Goal: Task Accomplishment & Management: Complete application form

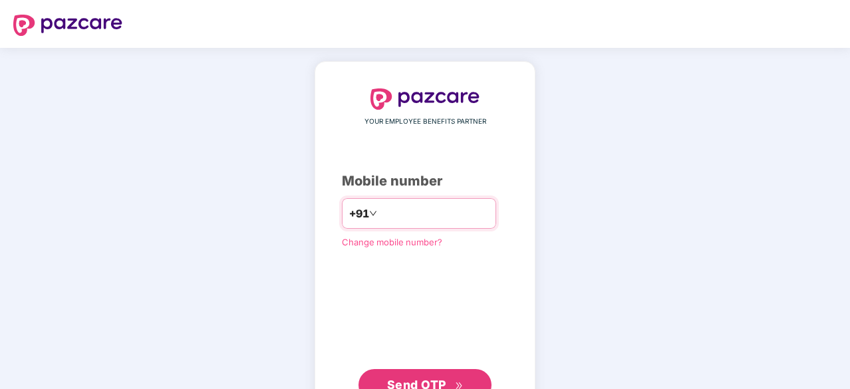
click at [448, 212] on input "number" at bounding box center [434, 213] width 109 height 21
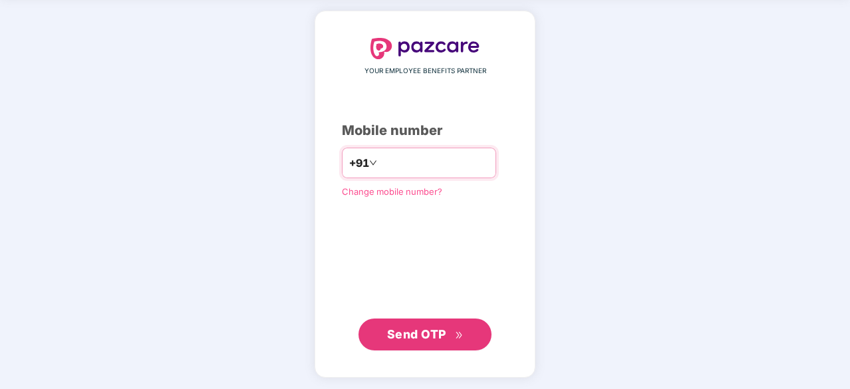
type input "**********"
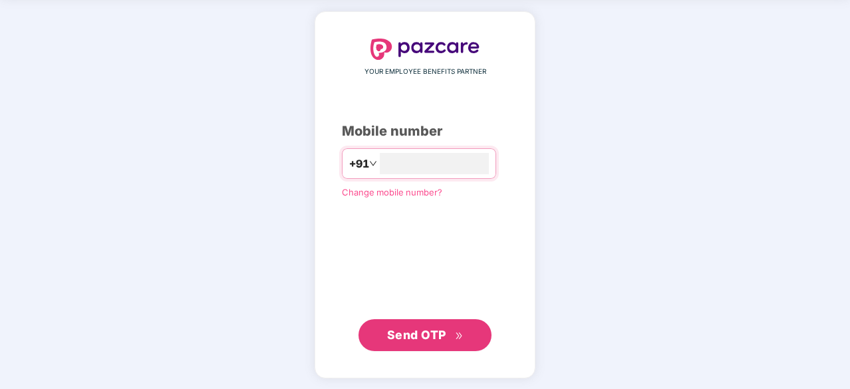
click at [416, 328] on span "Send OTP" at bounding box center [416, 335] width 59 height 14
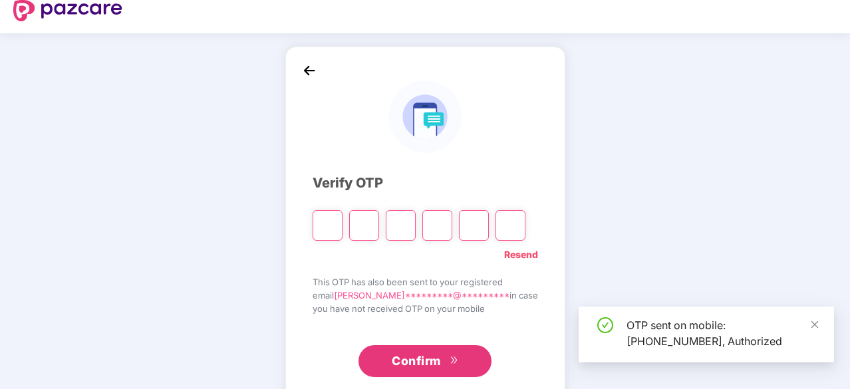
scroll to position [0, 0]
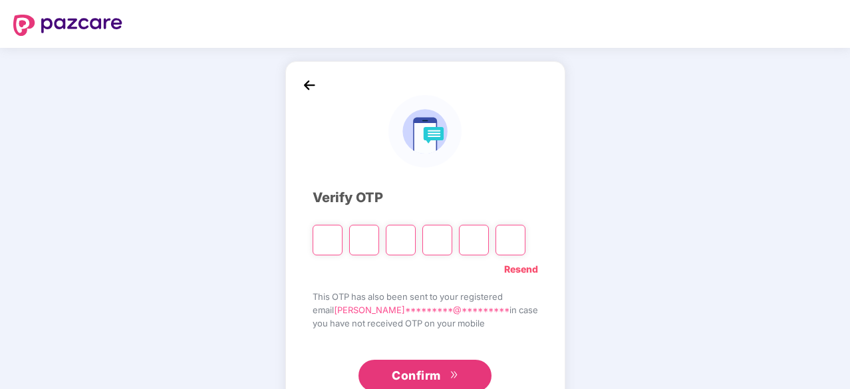
type input "*"
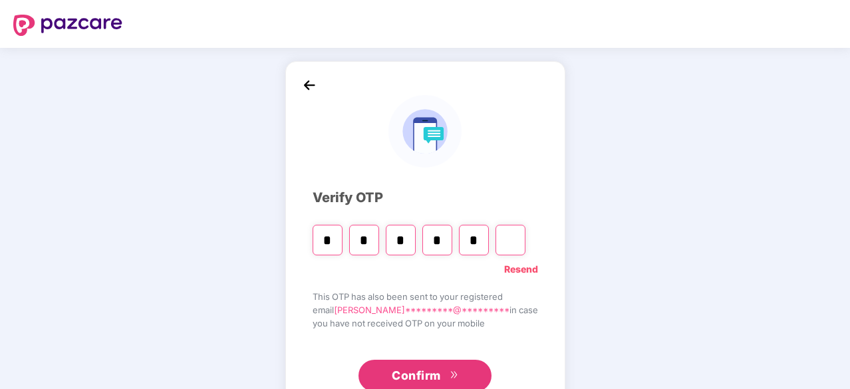
type input "*"
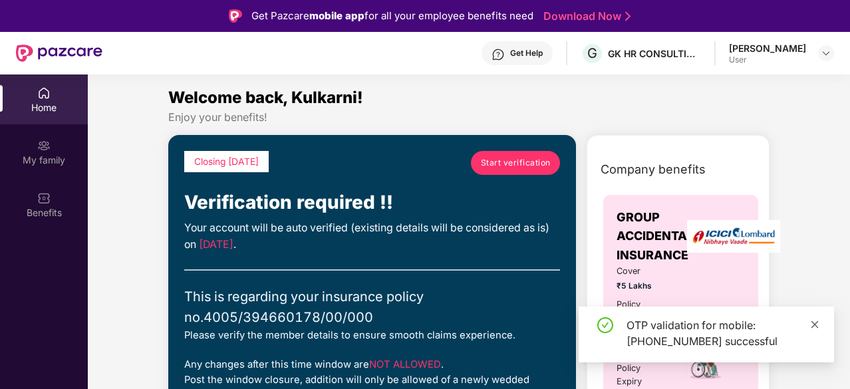
click at [812, 324] on icon "close" at bounding box center [814, 324] width 9 height 9
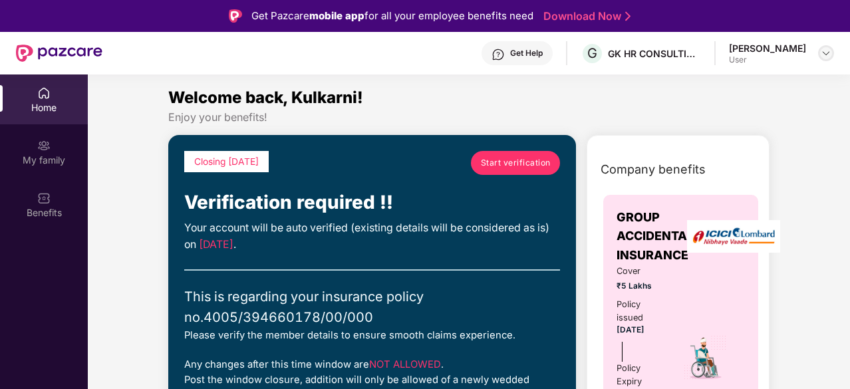
click at [826, 53] on img at bounding box center [826, 53] width 11 height 11
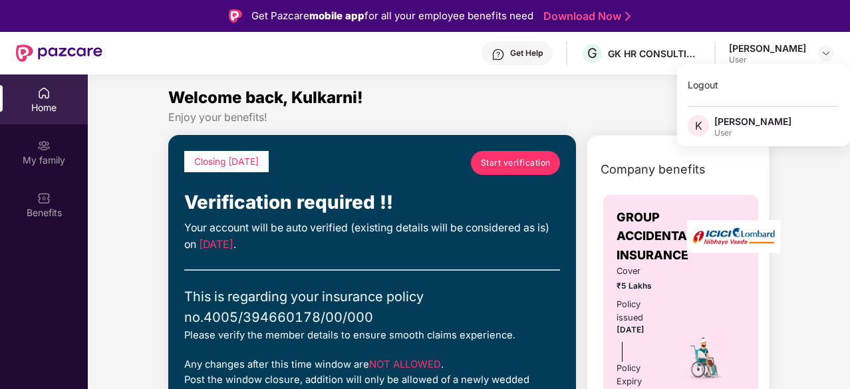
click at [585, 80] on section "Welcome back, Kulkarni! Enjoy your benefits! Closing [DATE] Start verification …" at bounding box center [469, 268] width 762 height 389
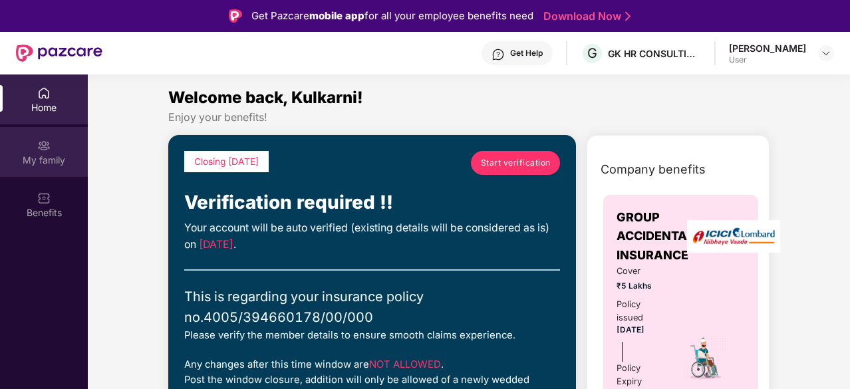
click at [37, 144] on img at bounding box center [43, 145] width 13 height 13
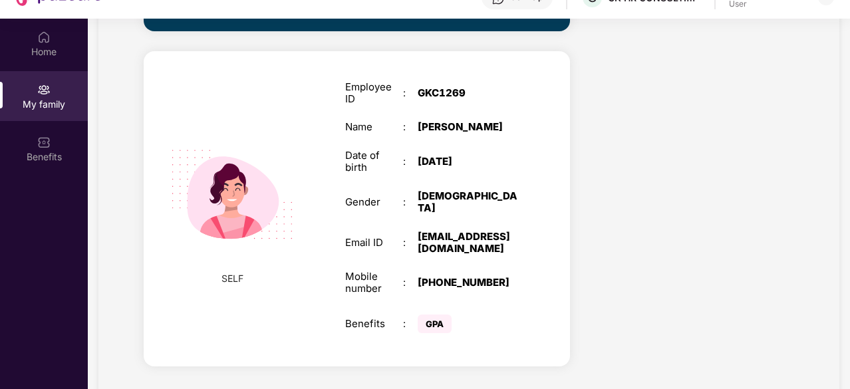
scroll to position [74, 0]
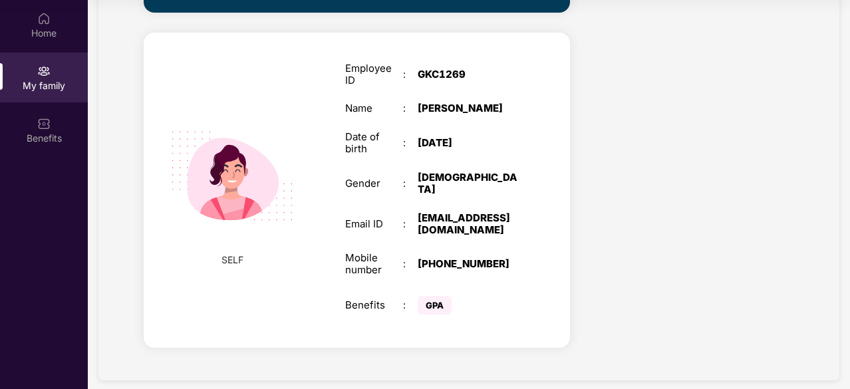
click at [252, 178] on img at bounding box center [232, 176] width 154 height 154
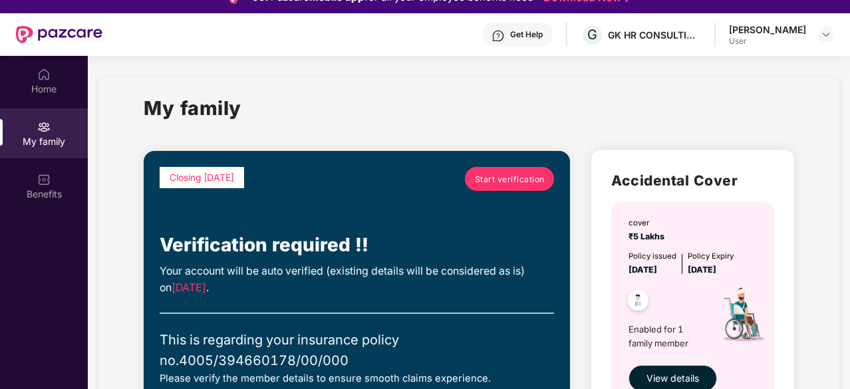
scroll to position [0, 0]
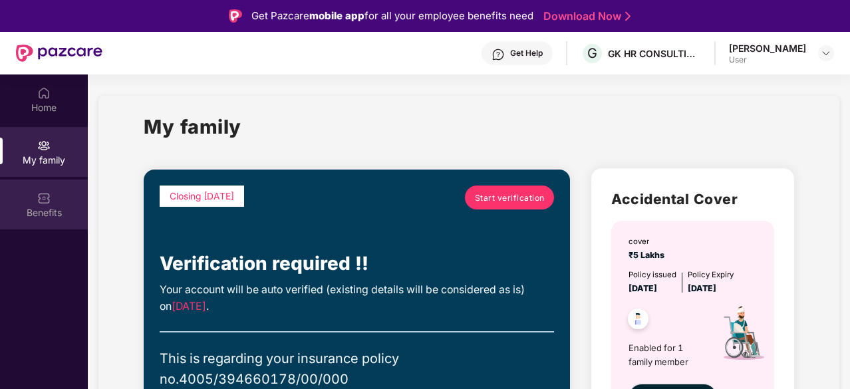
click at [52, 201] on div "Benefits" at bounding box center [44, 205] width 88 height 50
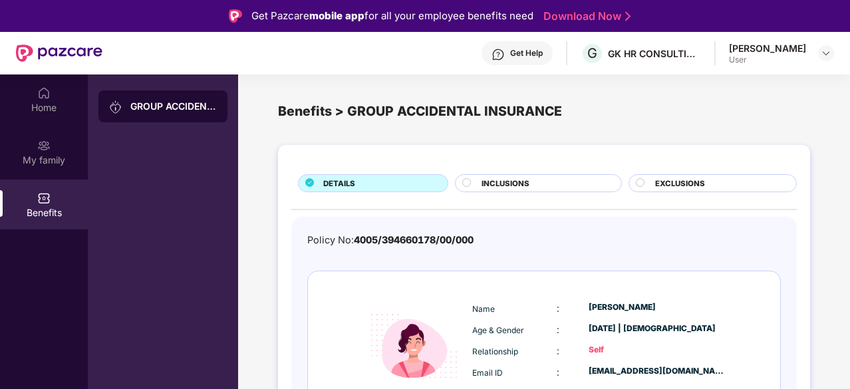
click at [494, 183] on span "INCLUSIONS" at bounding box center [506, 184] width 48 height 12
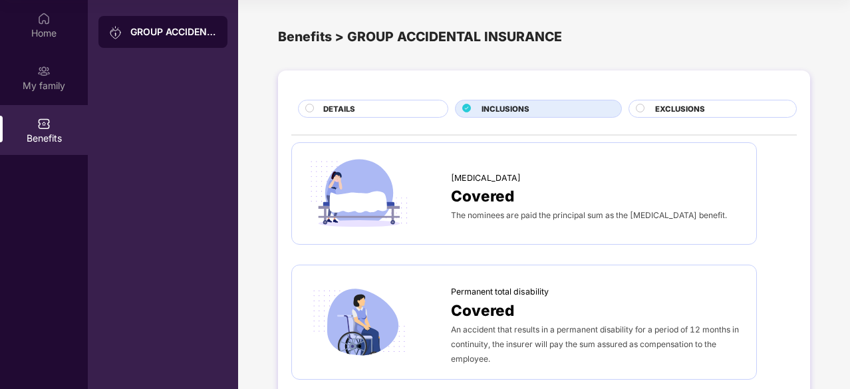
click at [638, 108] on circle at bounding box center [640, 108] width 8 height 8
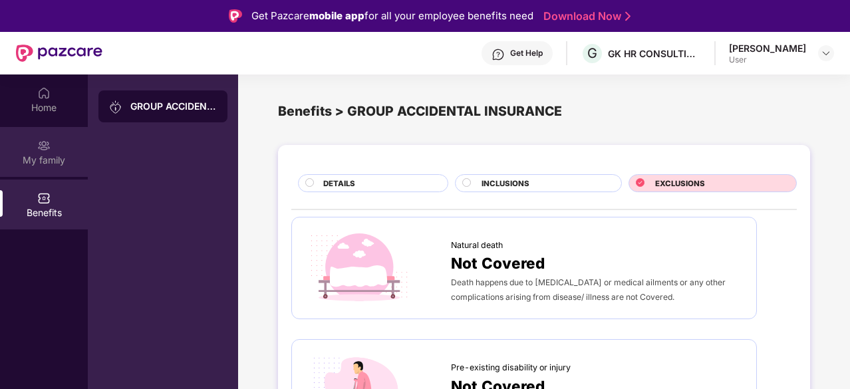
click at [33, 140] on div "My family" at bounding box center [44, 152] width 88 height 50
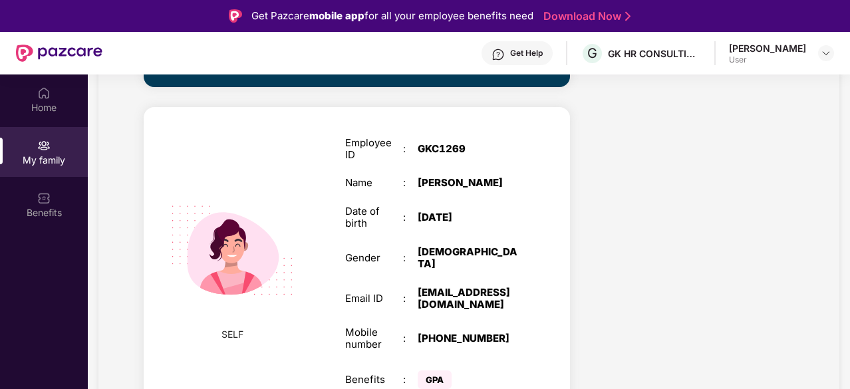
scroll to position [5, 0]
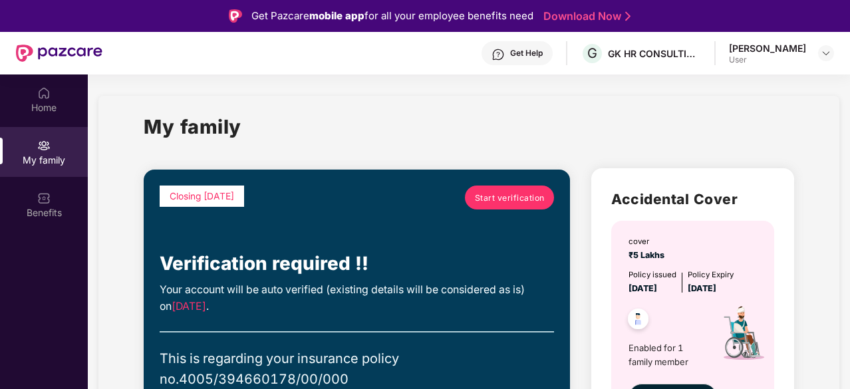
click at [509, 196] on span "Start verification" at bounding box center [510, 198] width 70 height 13
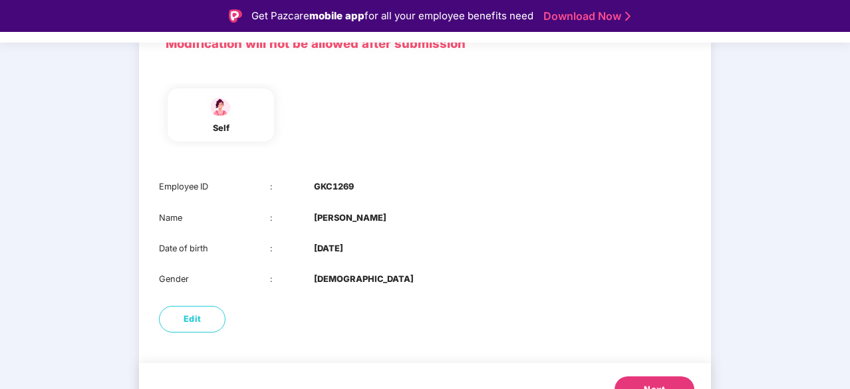
scroll to position [135, 0]
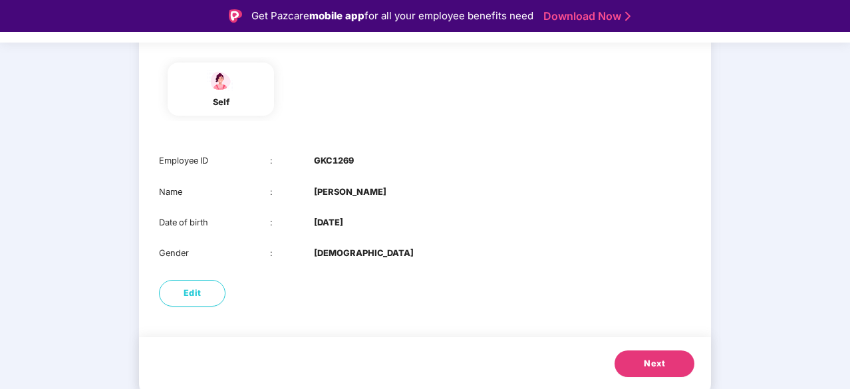
click at [640, 362] on button "Next" at bounding box center [655, 364] width 80 height 27
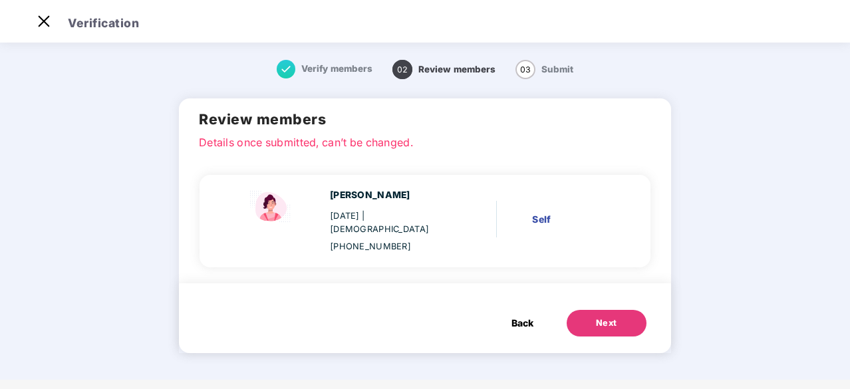
scroll to position [0, 0]
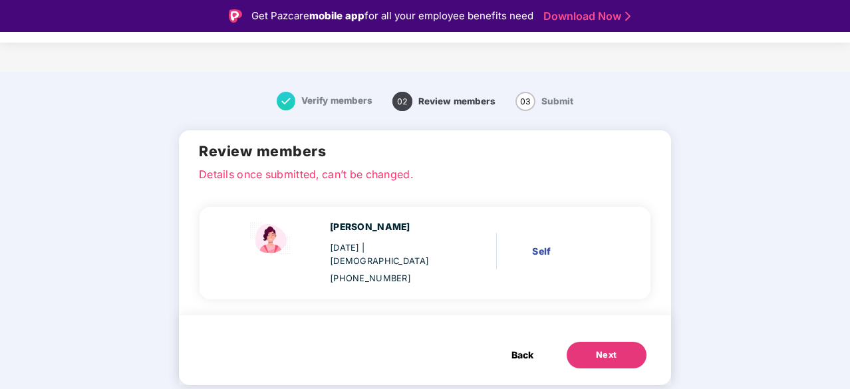
click at [596, 349] on div "Next" at bounding box center [606, 355] width 21 height 13
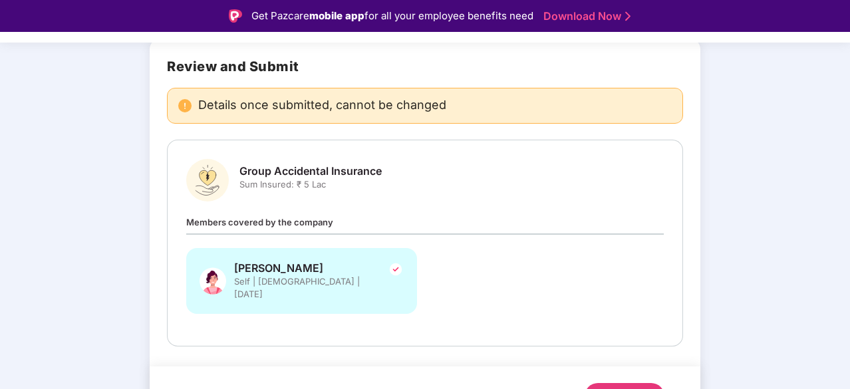
scroll to position [109, 0]
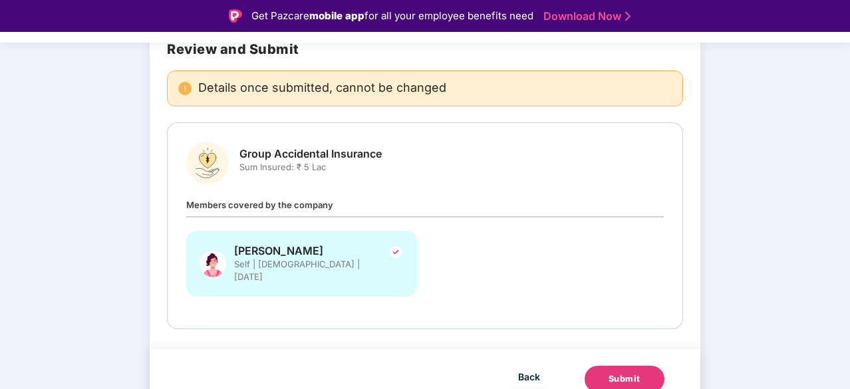
click at [395, 249] on img at bounding box center [396, 252] width 16 height 16
click at [621, 372] on div "Submit" at bounding box center [625, 378] width 32 height 13
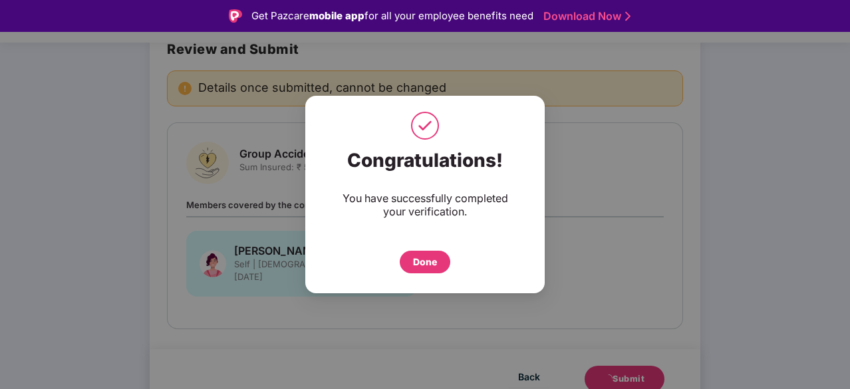
click at [424, 265] on div "Done" at bounding box center [425, 262] width 24 height 15
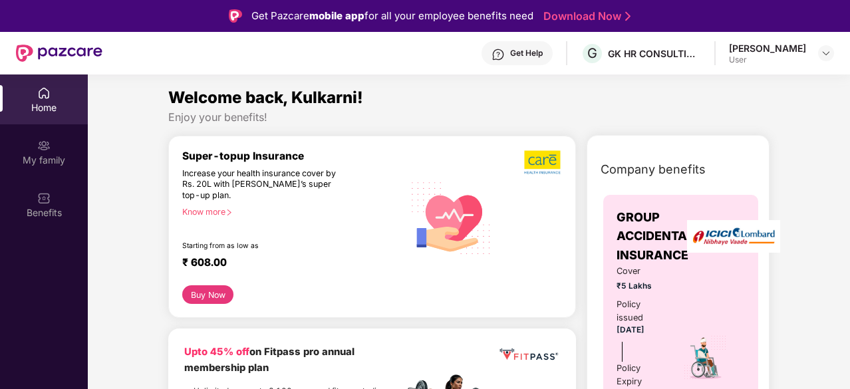
click at [230, 177] on div "Increase your health insurance cover by Rs. 20L with [PERSON_NAME]’s super top-…" at bounding box center [264, 184] width 164 height 33
click at [214, 216] on div "Know more" at bounding box center [288, 211] width 213 height 9
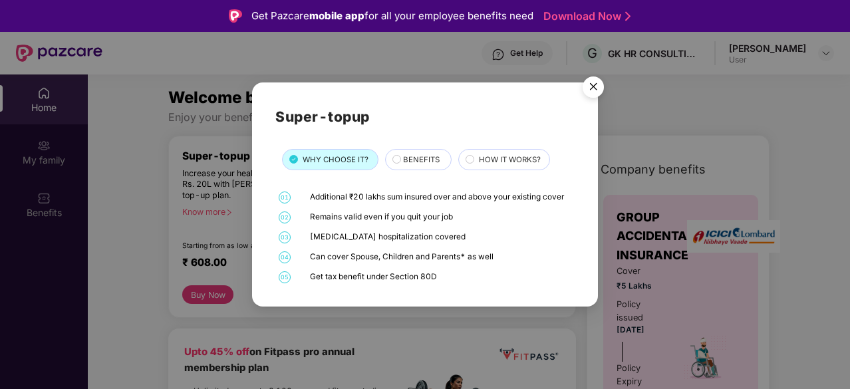
click at [418, 162] on span "BENEFITS" at bounding box center [421, 160] width 37 height 12
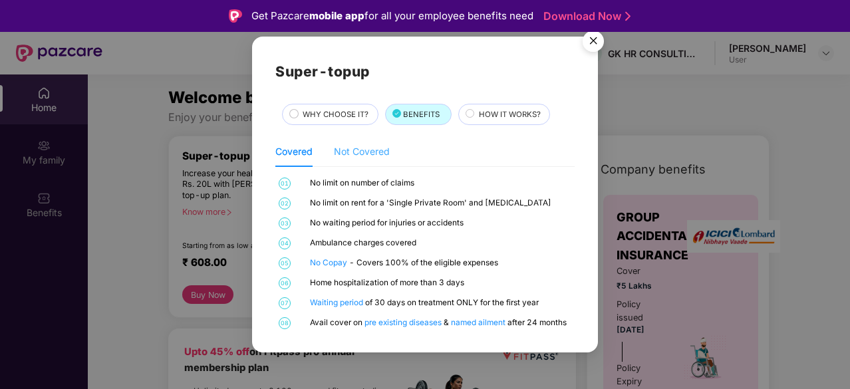
click at [347, 160] on div "Not Covered" at bounding box center [362, 151] width 56 height 31
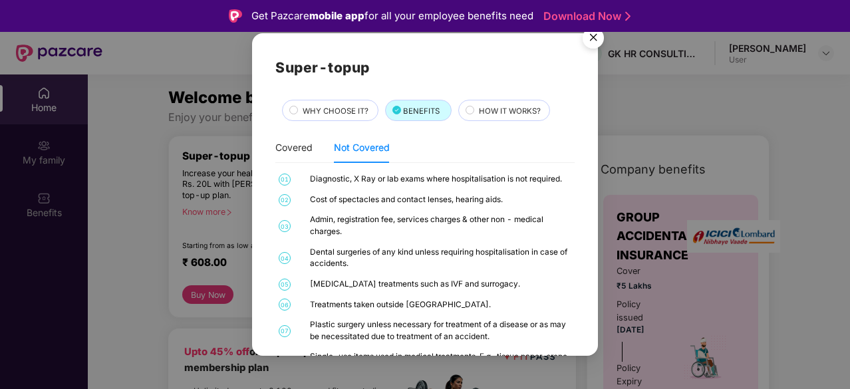
click at [474, 110] on div "HOW IT WORKS?" at bounding box center [507, 112] width 71 height 14
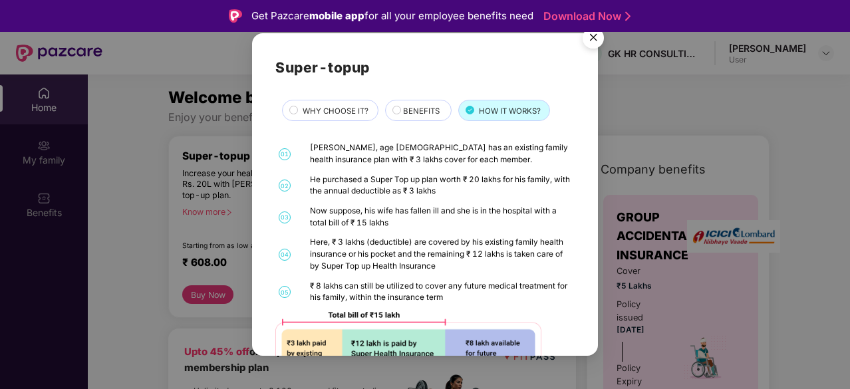
click at [454, 183] on div "He purchased a Super Top up plan worth ₹ 20 lakhs for his family, with the annu…" at bounding box center [441, 185] width 262 height 23
click at [415, 116] on span "BENEFITS" at bounding box center [421, 111] width 37 height 12
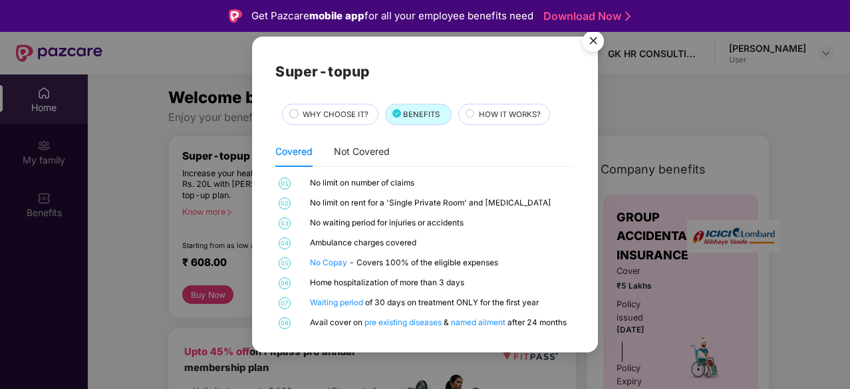
click at [603, 41] on img "Close" at bounding box center [593, 43] width 37 height 37
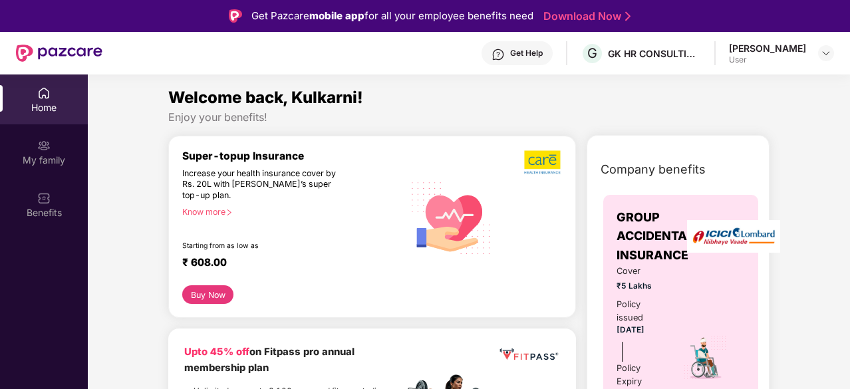
click at [210, 293] on button "Buy Now" at bounding box center [207, 294] width 51 height 19
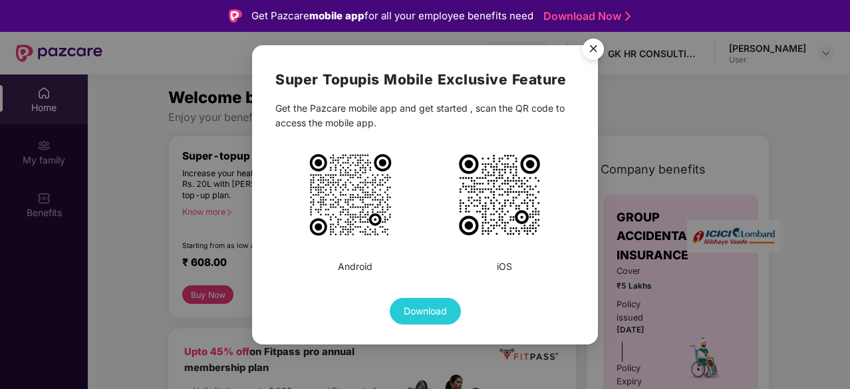
click at [591, 54] on img "Close" at bounding box center [593, 51] width 37 height 37
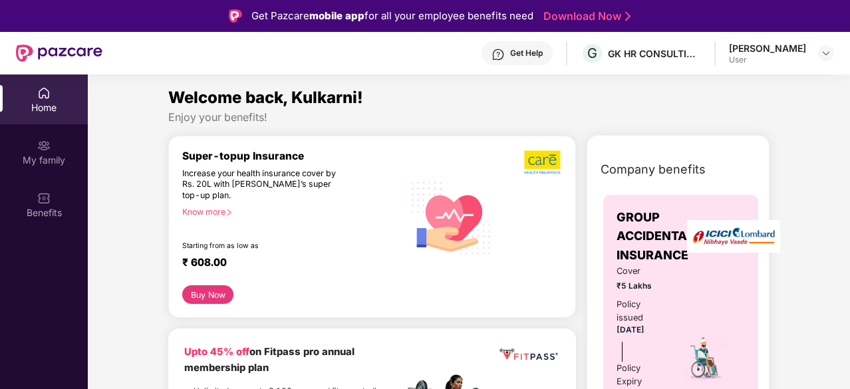
click at [204, 290] on button "Buy Now" at bounding box center [207, 294] width 51 height 19
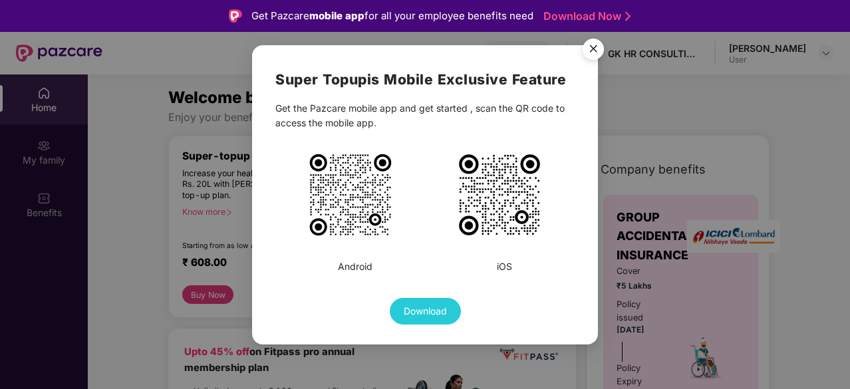
click at [592, 57] on img "Close" at bounding box center [593, 51] width 37 height 37
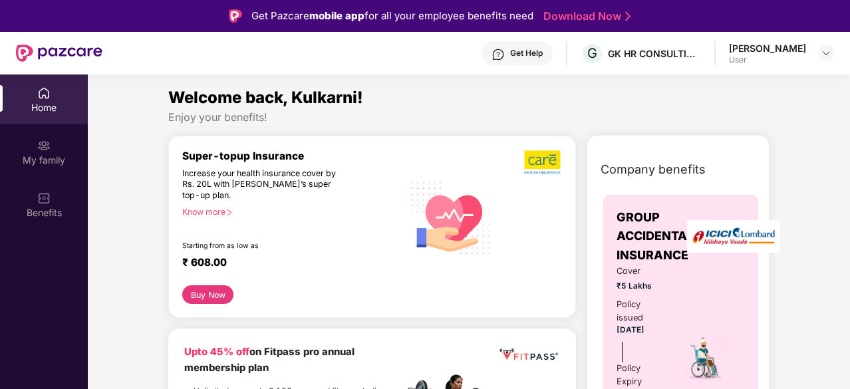
click at [654, 240] on span "GROUP ACCIDENTAL INSURANCE" at bounding box center [655, 236] width 77 height 57
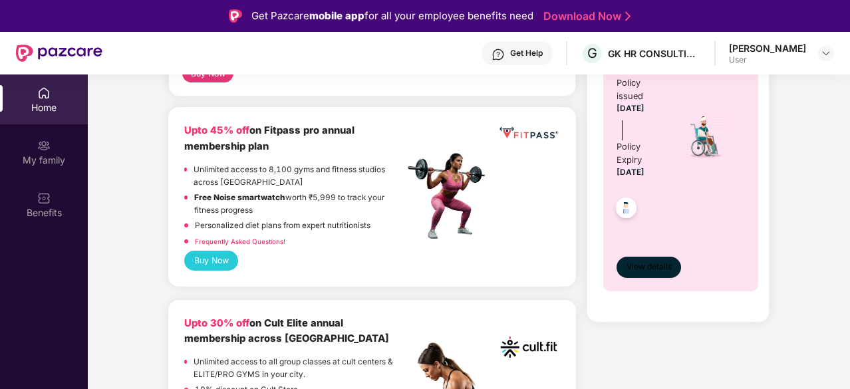
click at [661, 270] on span "View details" at bounding box center [649, 267] width 45 height 13
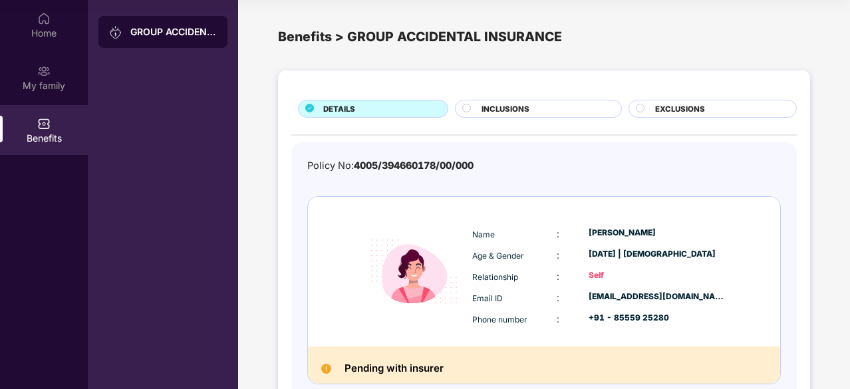
click at [177, 38] on div "GROUP ACCIDENTAL INSURANCE" at bounding box center [173, 31] width 86 height 13
click at [35, 73] on div "My family" at bounding box center [44, 78] width 88 height 50
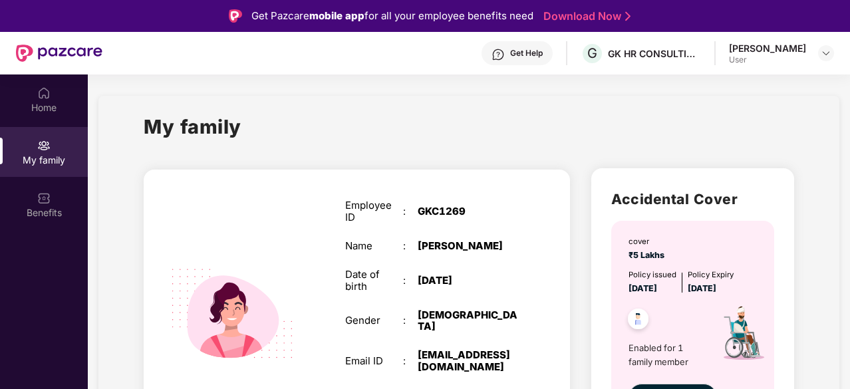
click at [640, 323] on img at bounding box center [638, 321] width 33 height 33
click at [673, 212] on div "Accidental Cover cover ₹5 Lakhs Policy issued 27 May 2025 Policy Expiry 26 May …" at bounding box center [692, 319] width 202 height 303
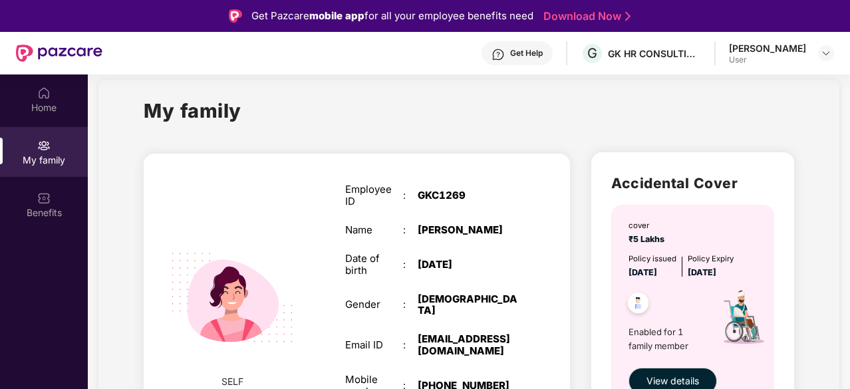
scroll to position [63, 0]
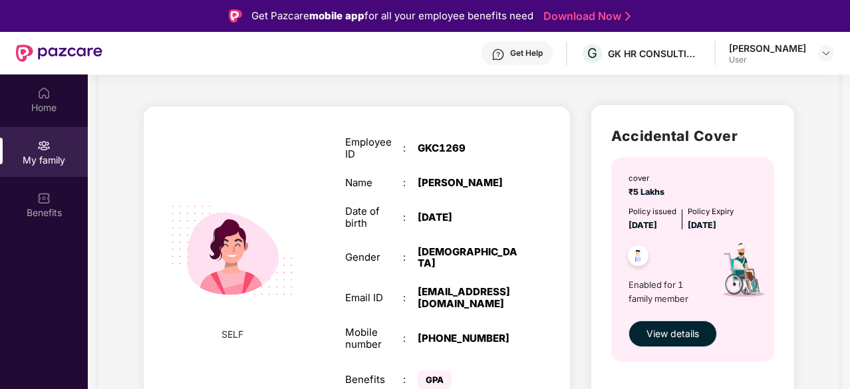
click at [673, 336] on span "View details" at bounding box center [672, 334] width 53 height 15
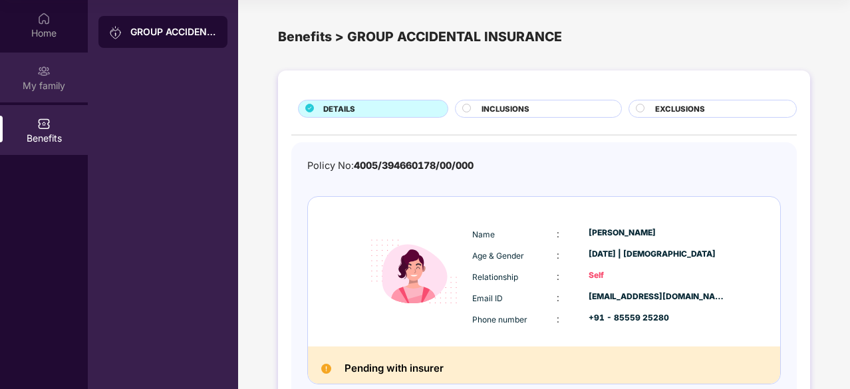
click at [57, 79] on div "My family" at bounding box center [44, 85] width 88 height 13
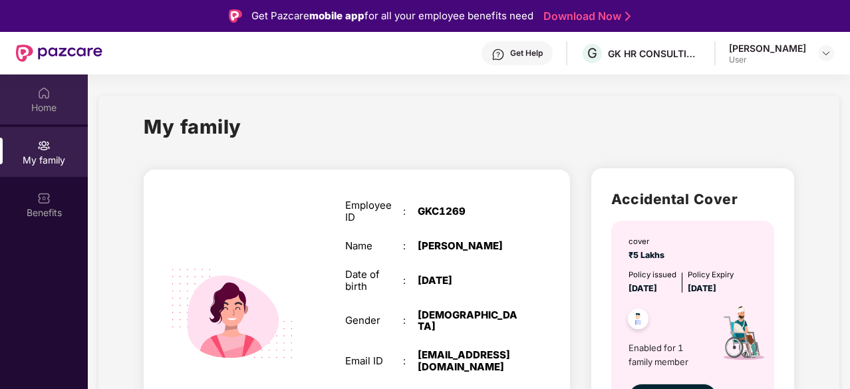
click at [57, 104] on div "Home" at bounding box center [44, 107] width 88 height 13
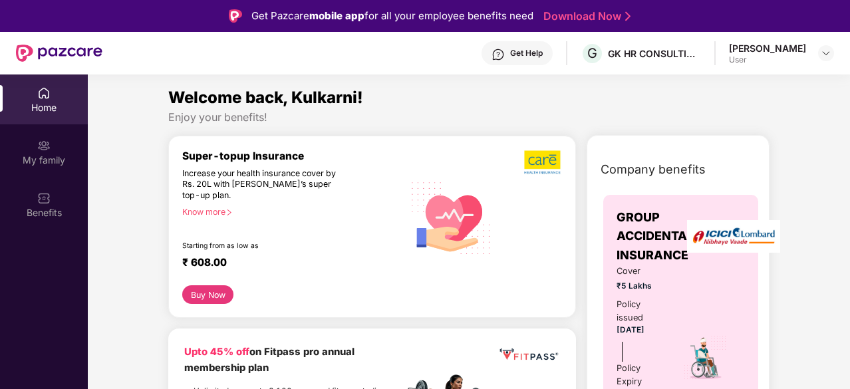
click at [189, 291] on button "Buy Now" at bounding box center [207, 294] width 51 height 19
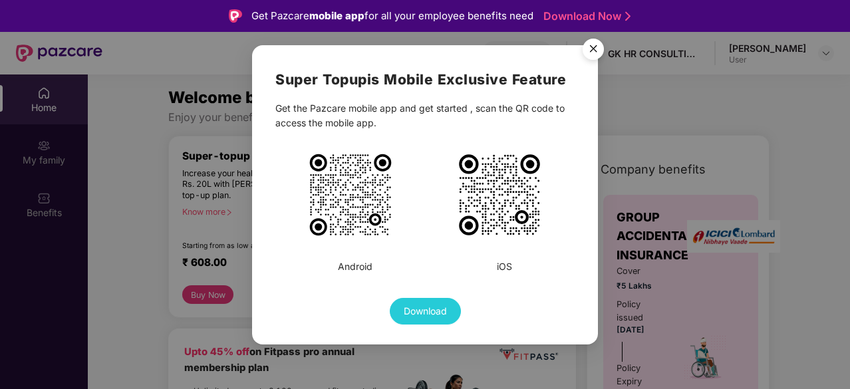
click at [597, 50] on img "Close" at bounding box center [593, 51] width 37 height 37
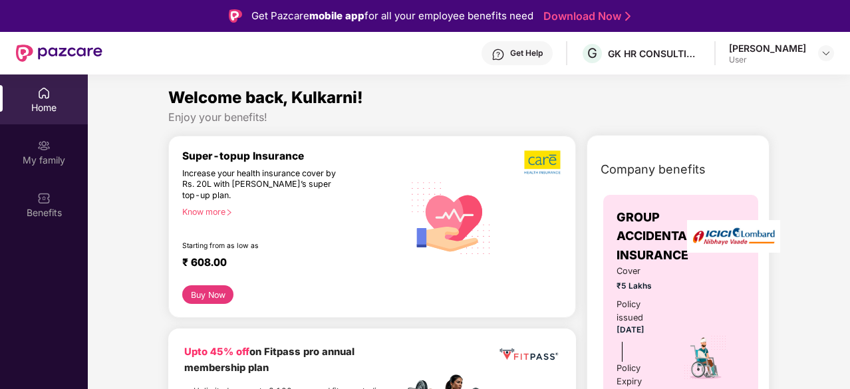
click at [524, 53] on div "Get Help" at bounding box center [526, 53] width 33 height 11
click at [763, 51] on div "[PERSON_NAME]" at bounding box center [767, 48] width 77 height 13
click at [819, 55] on div at bounding box center [826, 53] width 16 height 16
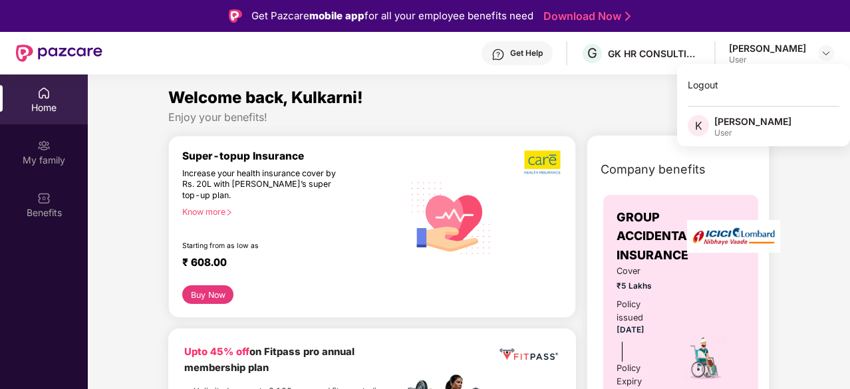
click at [623, 102] on div "Welcome back, Kulkarni!" at bounding box center [468, 97] width 601 height 25
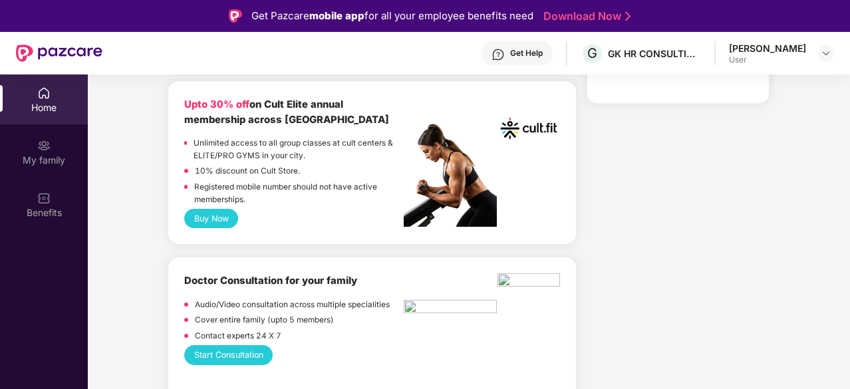
scroll to position [443, 0]
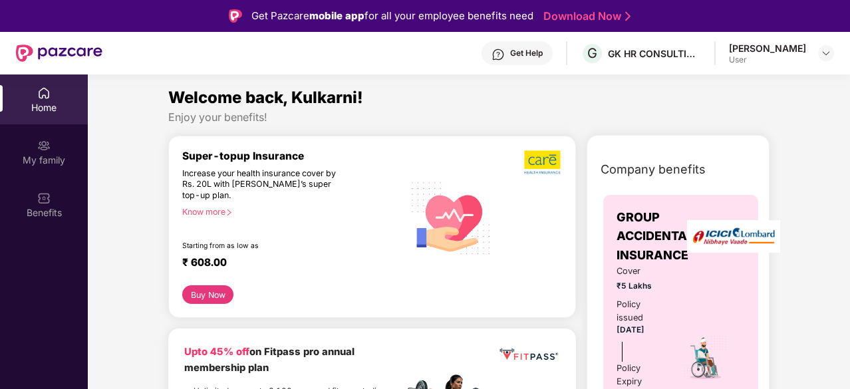
scroll to position [221, 0]
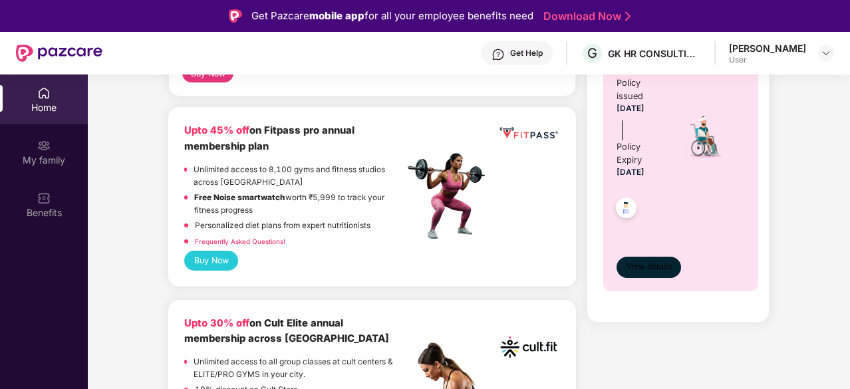
click at [660, 266] on span "View details" at bounding box center [649, 267] width 45 height 13
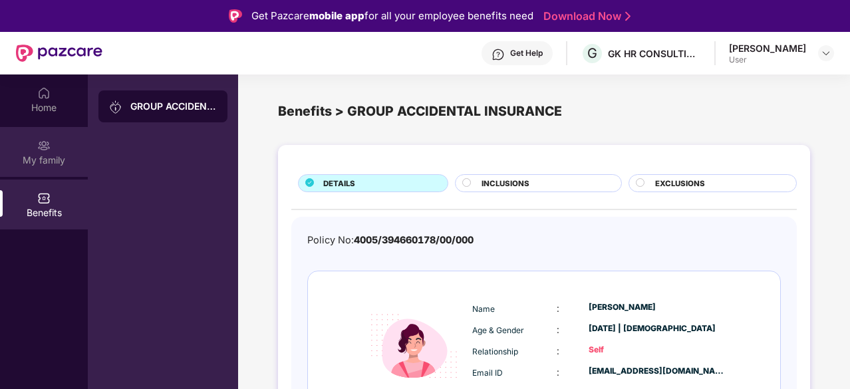
click at [63, 154] on div "My family" at bounding box center [44, 160] width 88 height 13
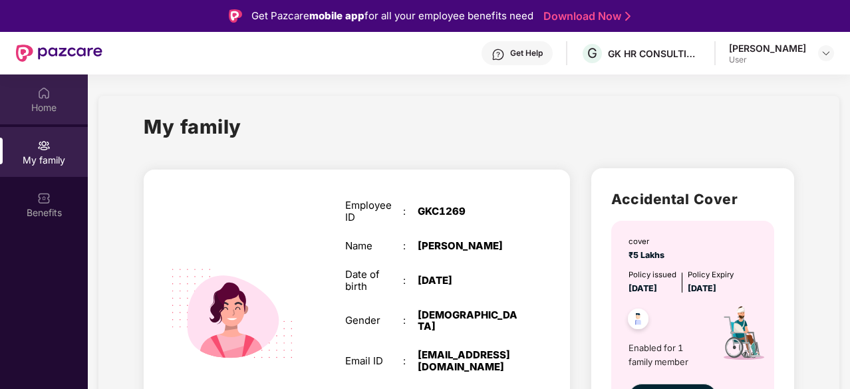
click at [41, 90] on img at bounding box center [43, 92] width 13 height 13
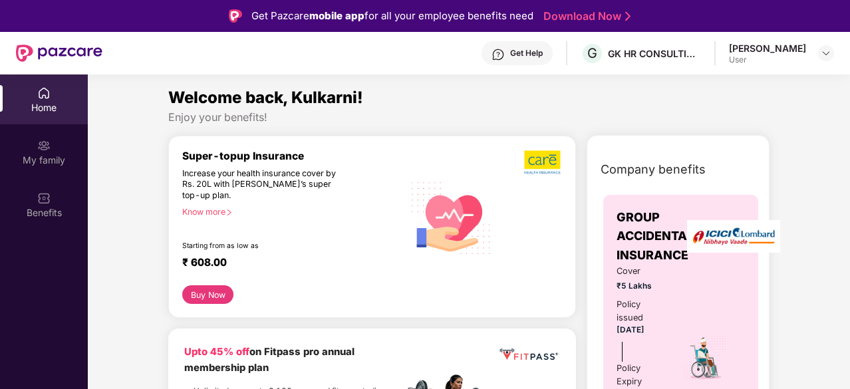
click at [204, 295] on button "Buy Now" at bounding box center [207, 294] width 51 height 19
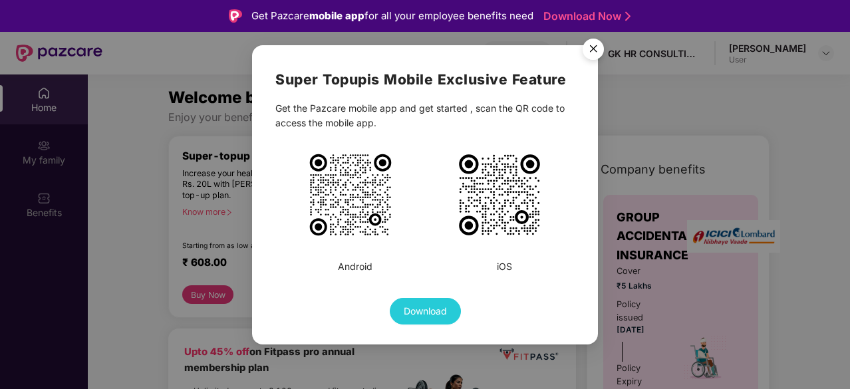
drag, startPoint x: 595, startPoint y: 51, endPoint x: 595, endPoint y: 67, distance: 16.6
click at [595, 51] on img "Close" at bounding box center [593, 51] width 37 height 37
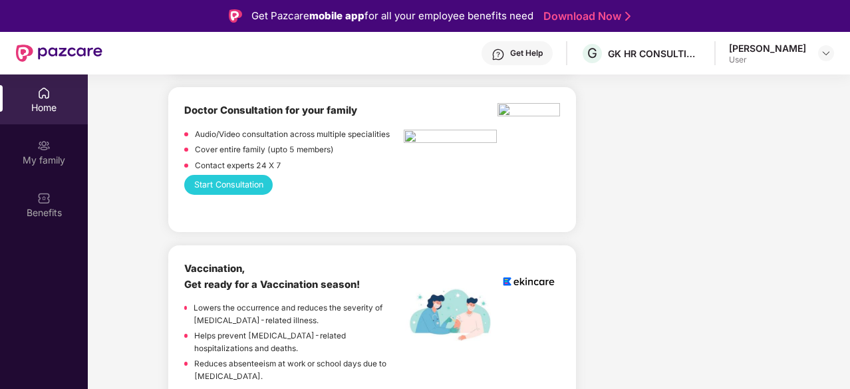
scroll to position [665, 0]
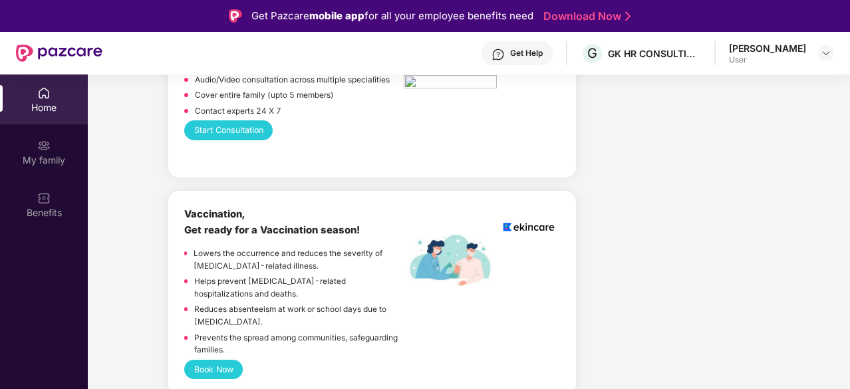
click at [35, 96] on div "Home" at bounding box center [44, 99] width 88 height 50
click at [61, 160] on div "My family" at bounding box center [44, 160] width 88 height 13
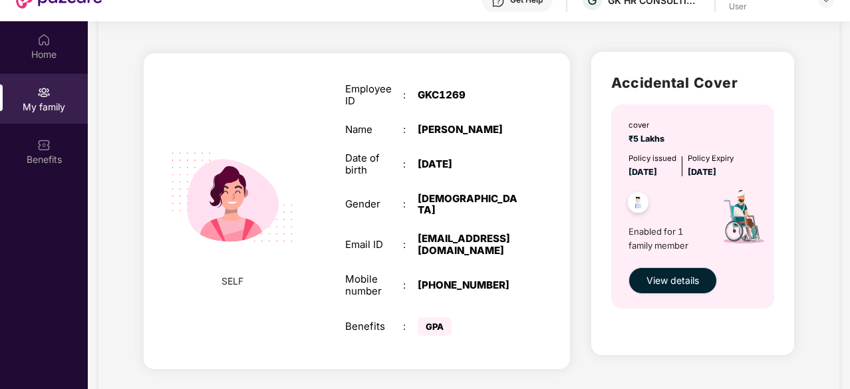
scroll to position [74, 0]
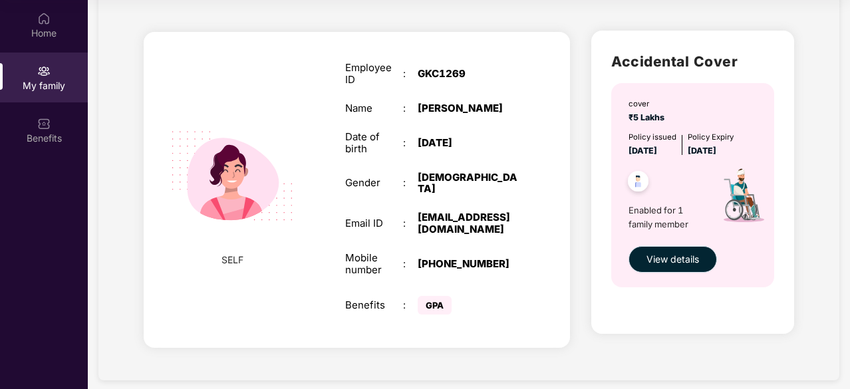
click at [654, 256] on span "View details" at bounding box center [672, 259] width 53 height 15
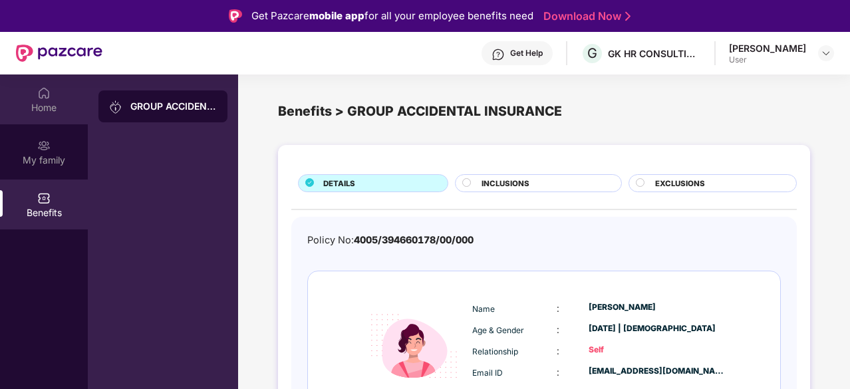
click at [40, 102] on div "Home" at bounding box center [44, 107] width 88 height 13
